Goal: Task Accomplishment & Management: Use online tool/utility

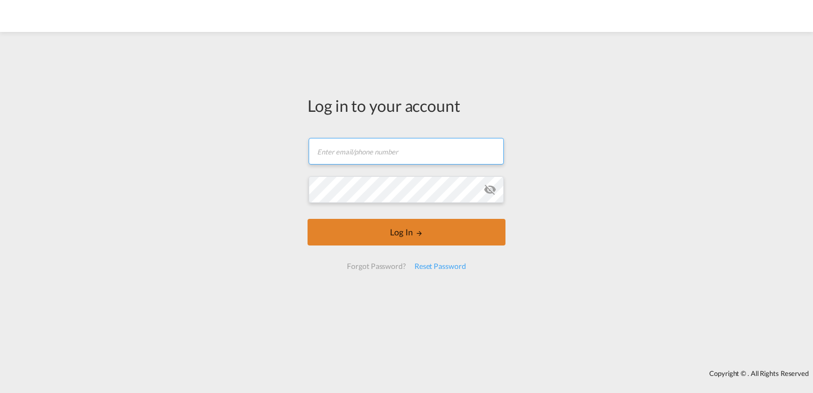
type input "[EMAIL_ADDRESS][DOMAIN_NAME]"
click at [415, 226] on button "Log In" at bounding box center [407, 232] width 198 height 27
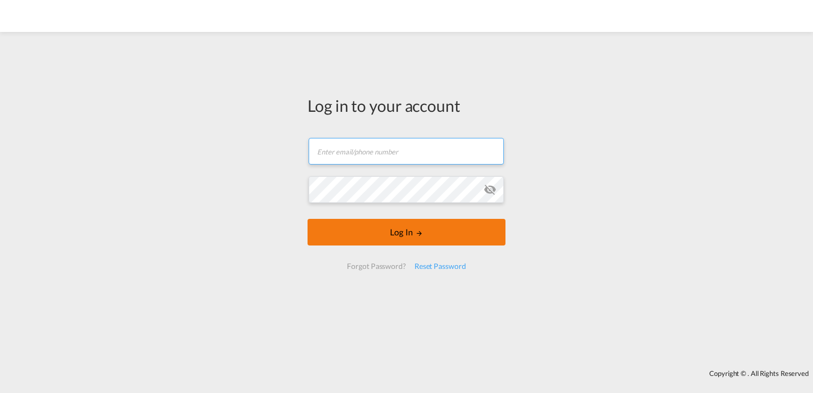
type input "[EMAIL_ADDRESS][DOMAIN_NAME]"
click at [403, 235] on button "Log In" at bounding box center [407, 232] width 198 height 27
